Goal: Task Accomplishment & Management: Manage account settings

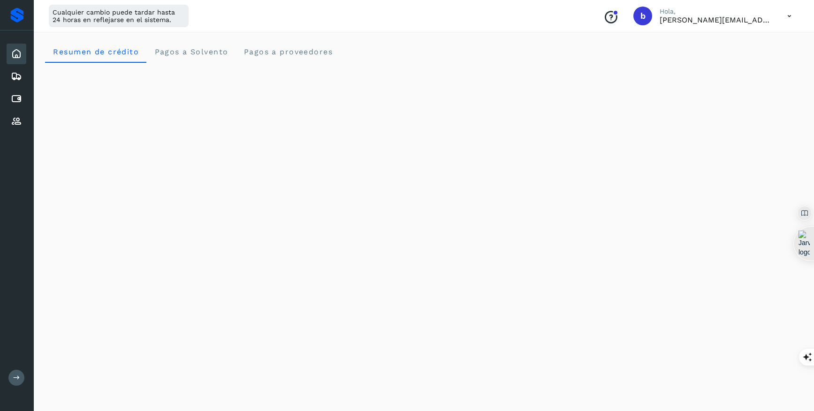
click at [784, 14] on icon at bounding box center [788, 16] width 19 height 19
click at [720, 61] on div "Cerrar sesión" at bounding box center [743, 61] width 112 height 18
